Goal: Task Accomplishment & Management: Manage account settings

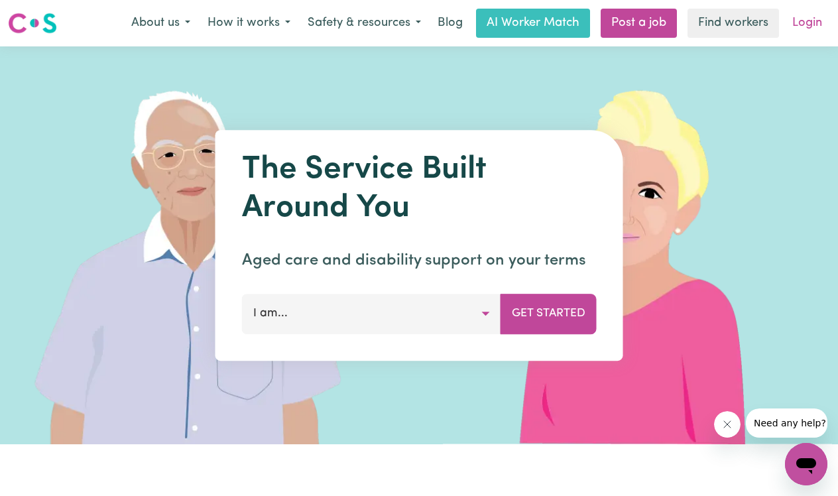
click at [800, 22] on link "Login" at bounding box center [807, 23] width 46 height 29
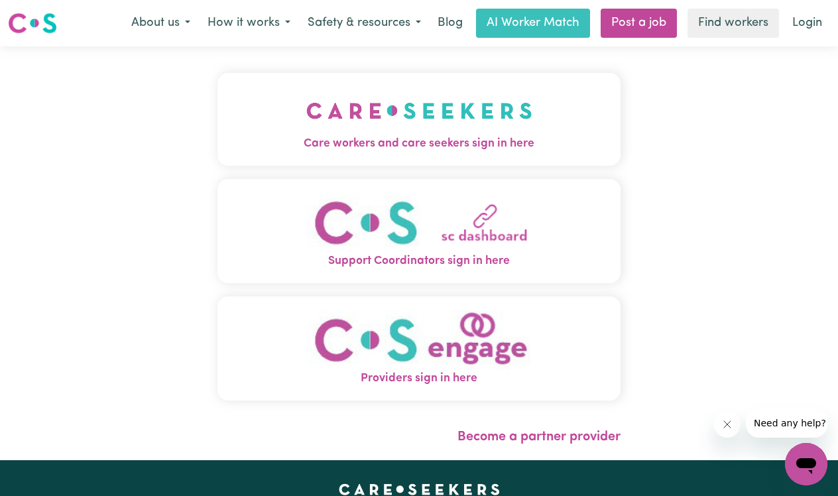
click at [486, 144] on span "Care workers and care seekers sign in here" at bounding box center [418, 143] width 403 height 17
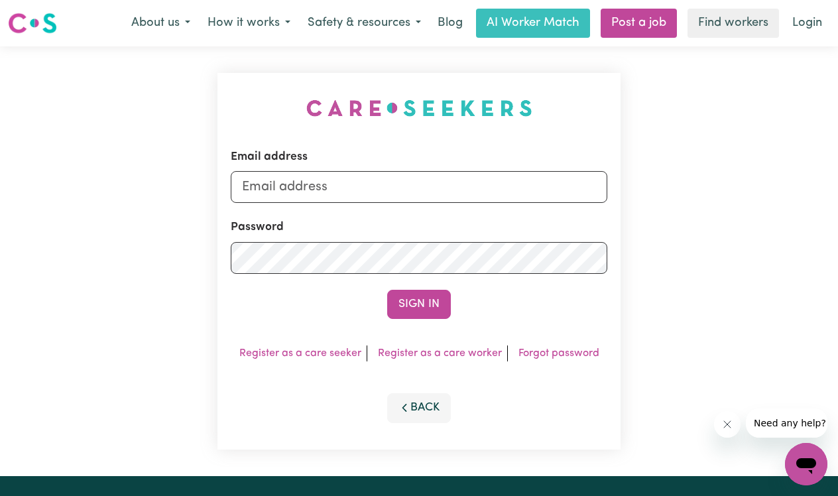
click at [392, 188] on input "Email address" at bounding box center [419, 187] width 377 height 32
type input "[EMAIL_ADDRESS][DOMAIN_NAME]"
click at [419, 304] on button "Sign In" at bounding box center [419, 304] width 64 height 29
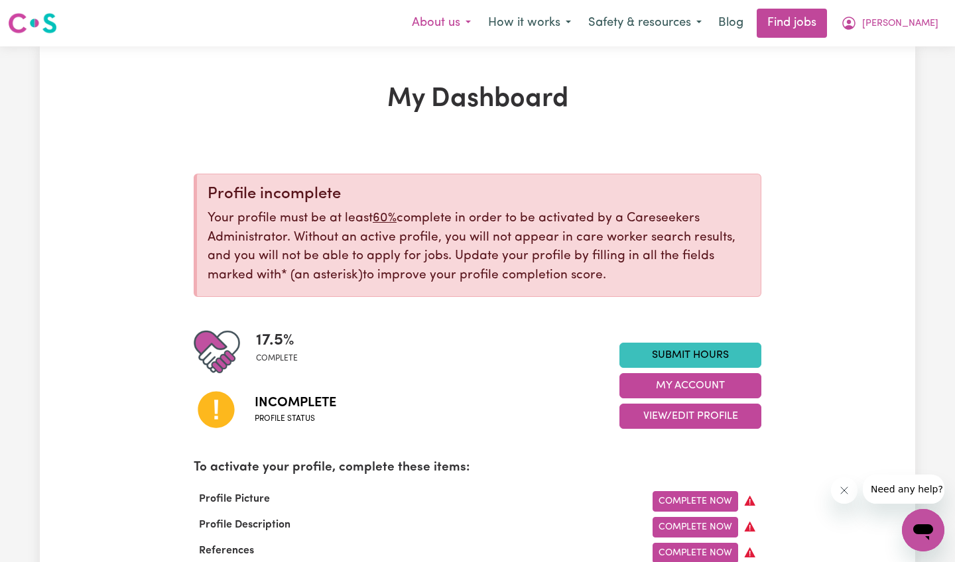
click at [439, 14] on button "About us" at bounding box center [441, 23] width 76 height 28
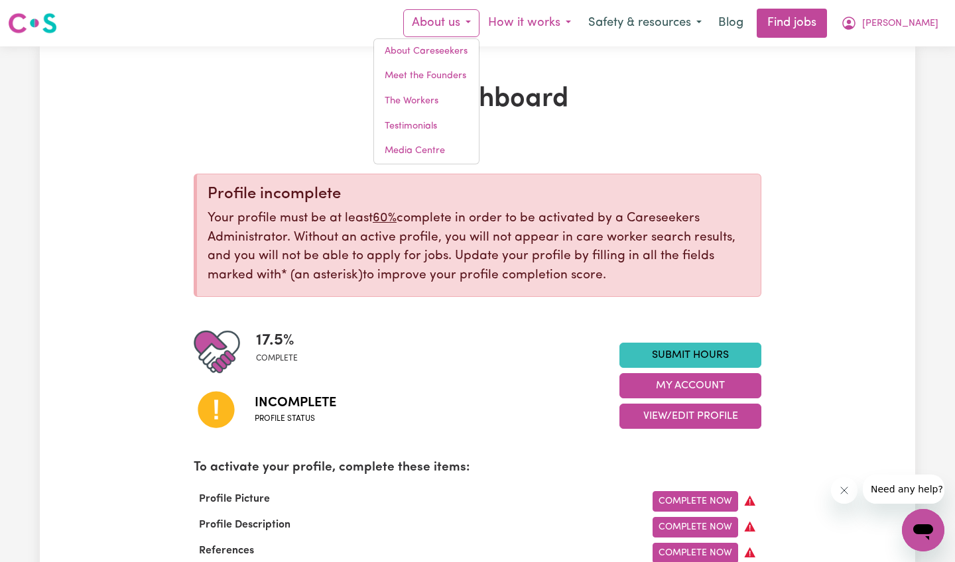
click at [568, 27] on button "How it works" at bounding box center [529, 23] width 100 height 28
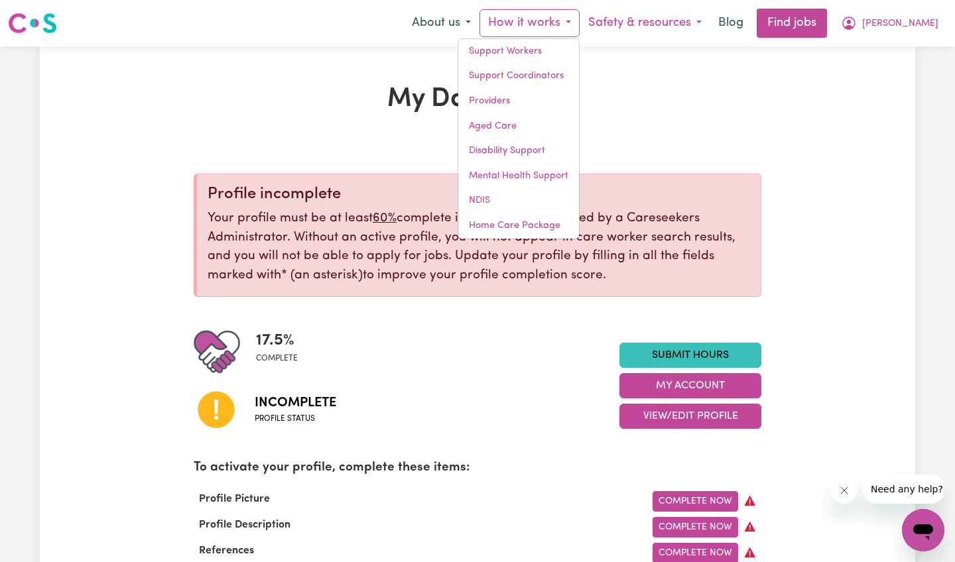
click at [683, 28] on button "Safety & resources" at bounding box center [645, 23] width 131 height 28
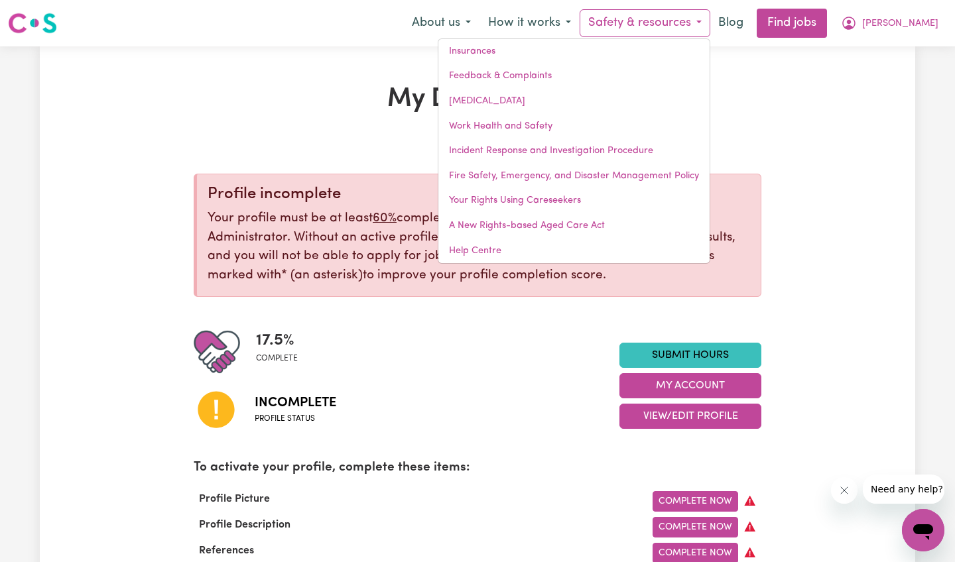
click at [482, 394] on div "Incomplete Profile status" at bounding box center [407, 409] width 426 height 68
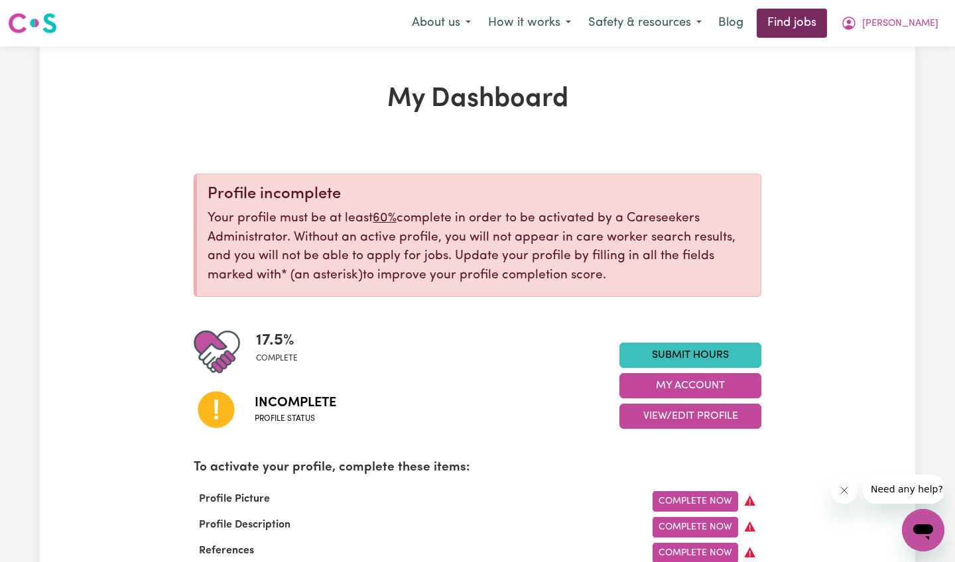
click at [800, 20] on link "Find jobs" at bounding box center [792, 23] width 70 height 29
